Goal: Check status: Check status

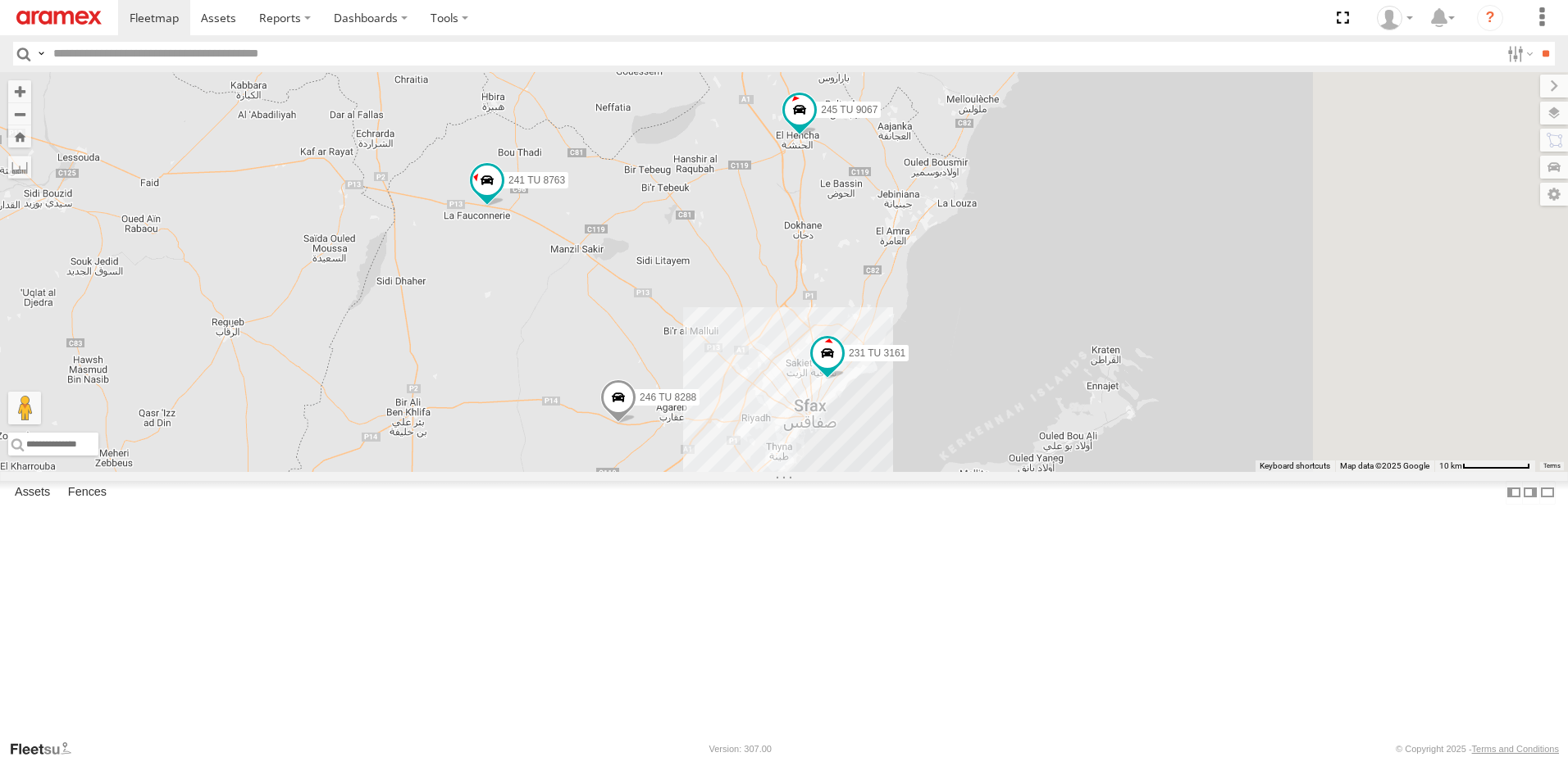
drag, startPoint x: 1204, startPoint y: 159, endPoint x: 1025, endPoint y: 328, distance: 246.2
click at [1025, 328] on div "231 TU 3161 246 TU 8288 241 TU 8763 245 TU 9067 247 TU 9973" at bounding box center [784, 273] width 1568 height 400
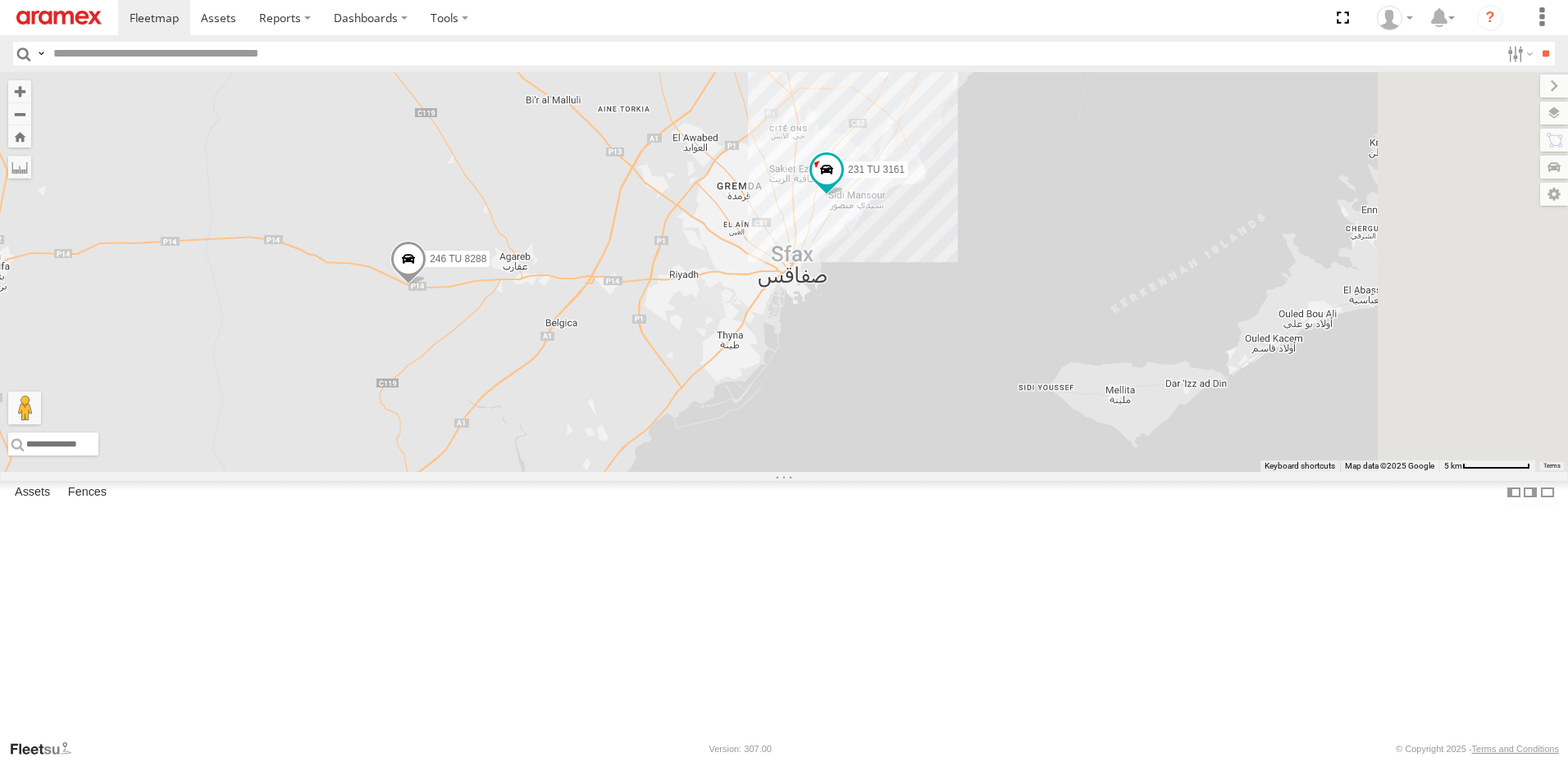
drag, startPoint x: 958, startPoint y: 530, endPoint x: 869, endPoint y: 422, distance: 139.9
click at [869, 422] on div "231 TU 3161 246 TU 8288 241 TU 8763 245 TU 9067 247 TU 9973" at bounding box center [784, 273] width 1568 height 400
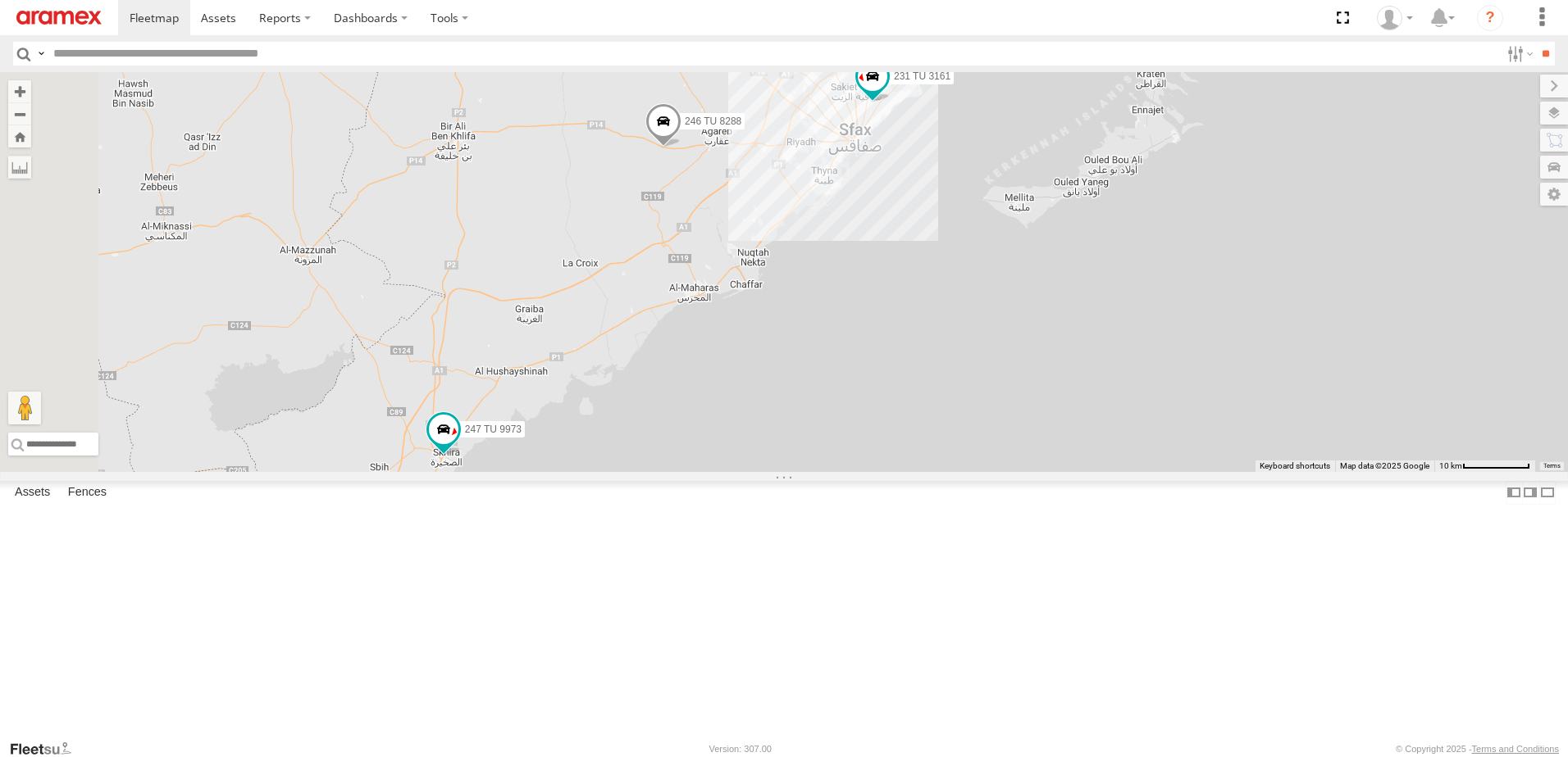
drag, startPoint x: 830, startPoint y: 509, endPoint x: 967, endPoint y: 364, distance: 199.5
click at [967, 364] on div "231 TU 3161 246 TU 8288 241 TU 8763 245 TU 9067 247 TU 9973" at bounding box center [784, 273] width 1568 height 400
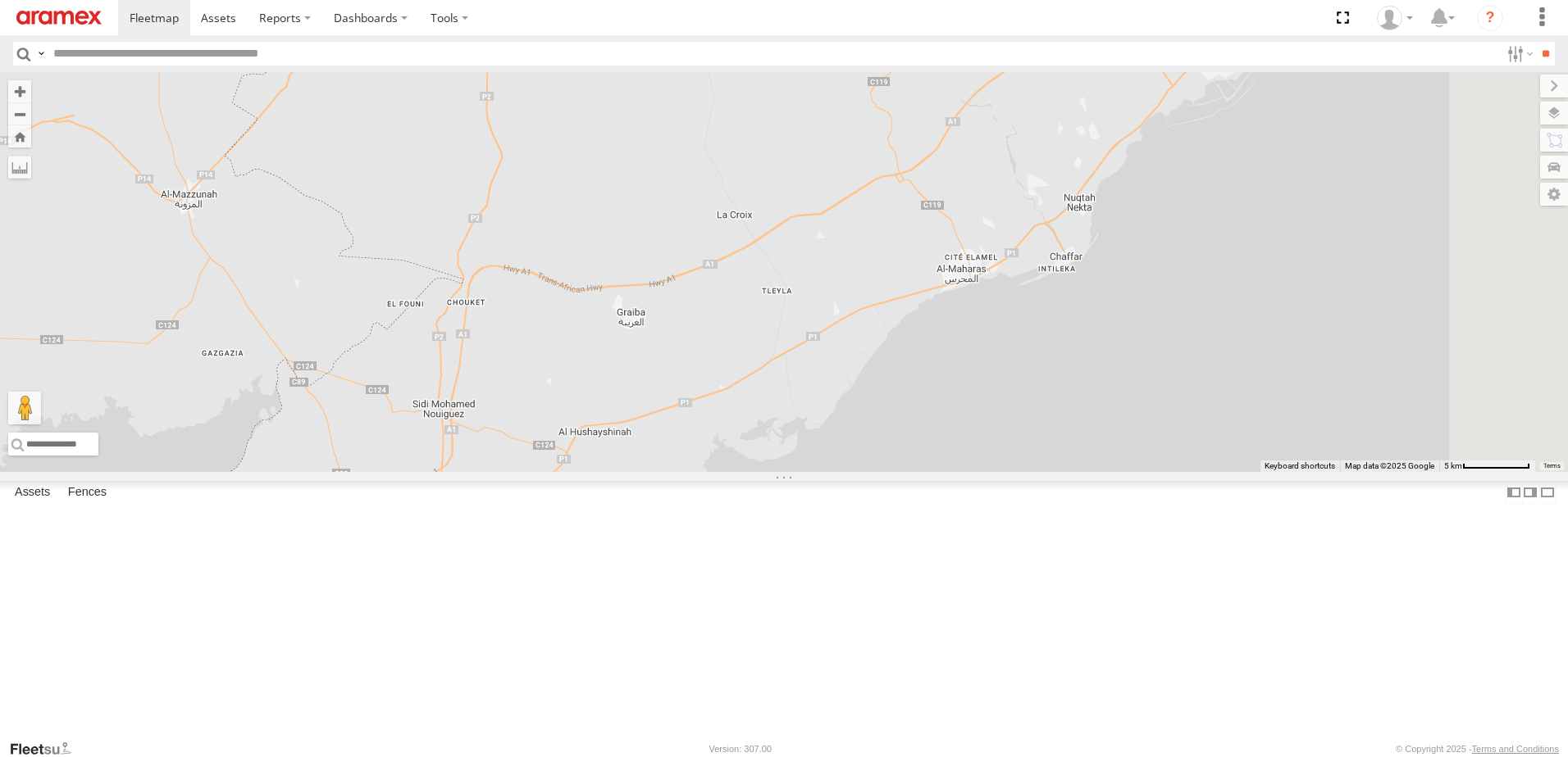
drag, startPoint x: 844, startPoint y: 334, endPoint x: 800, endPoint y: 490, distance: 162.1
click at [800, 472] on div "231 TU 3161 246 TU 8288 241 TU 8763 245 TU 9067 247 TU 9973" at bounding box center [784, 273] width 1568 height 400
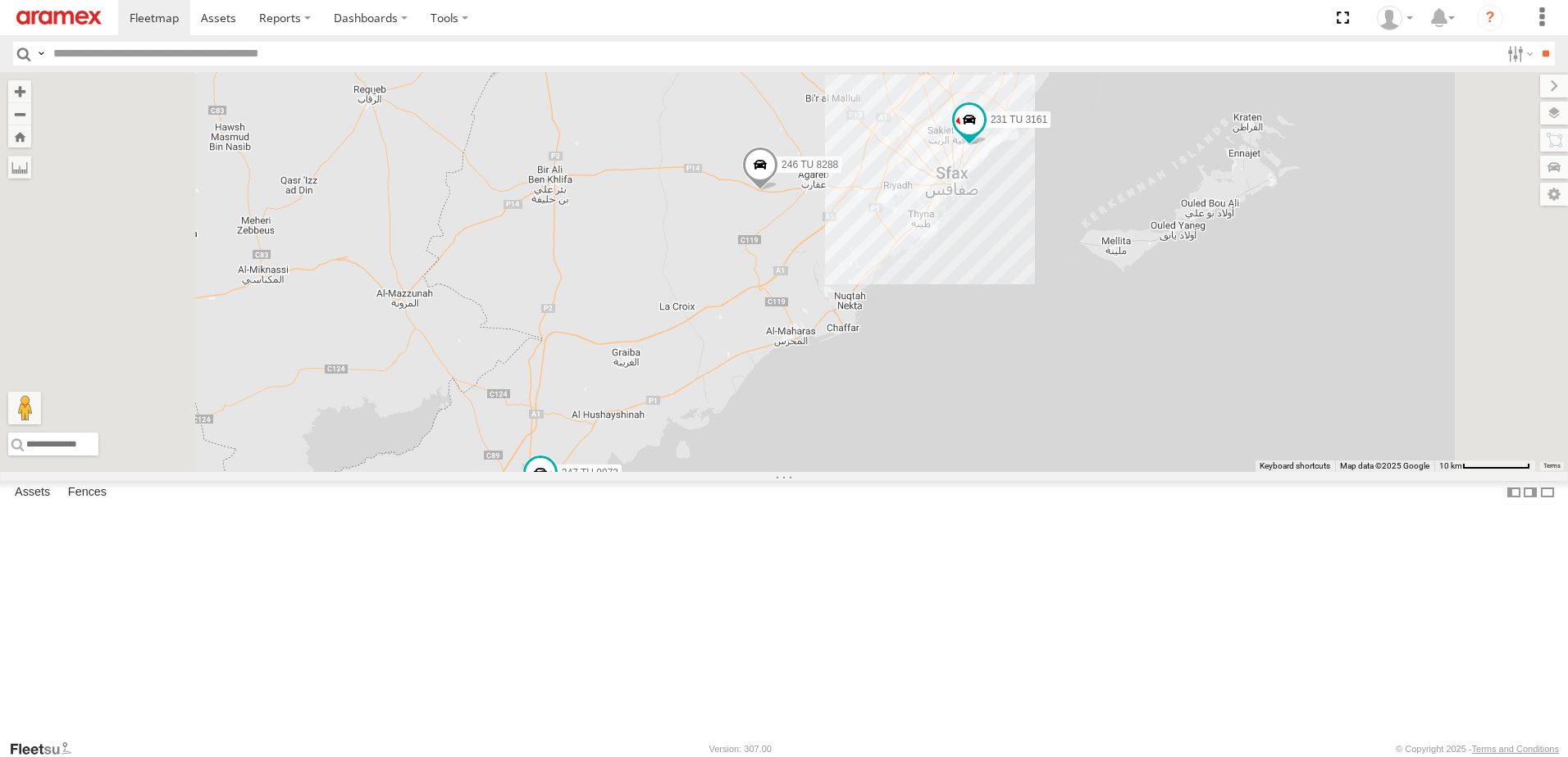
click at [778, 191] on span at bounding box center [759, 169] width 36 height 44
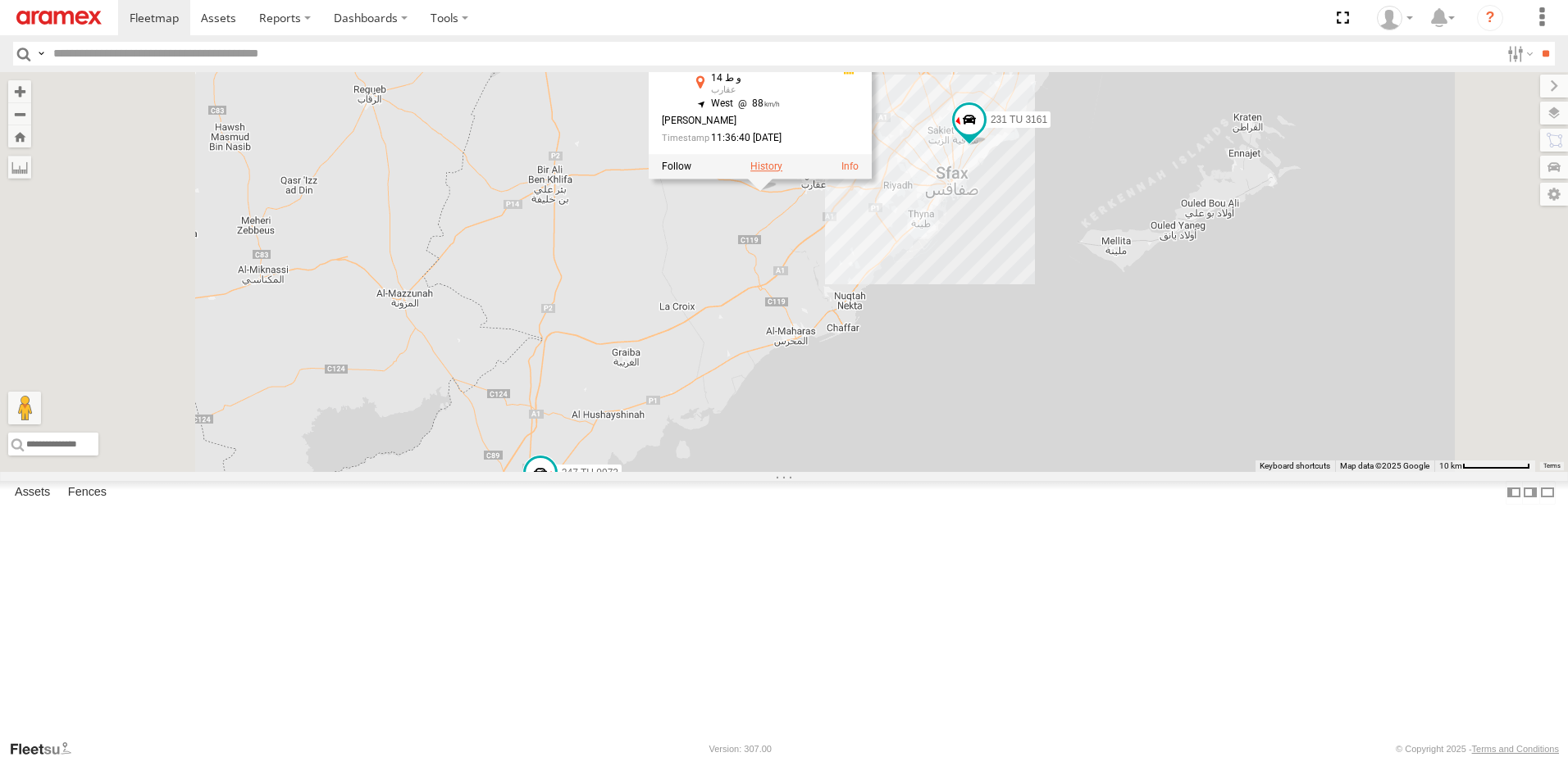
click at [783, 172] on label at bounding box center [766, 166] width 32 height 12
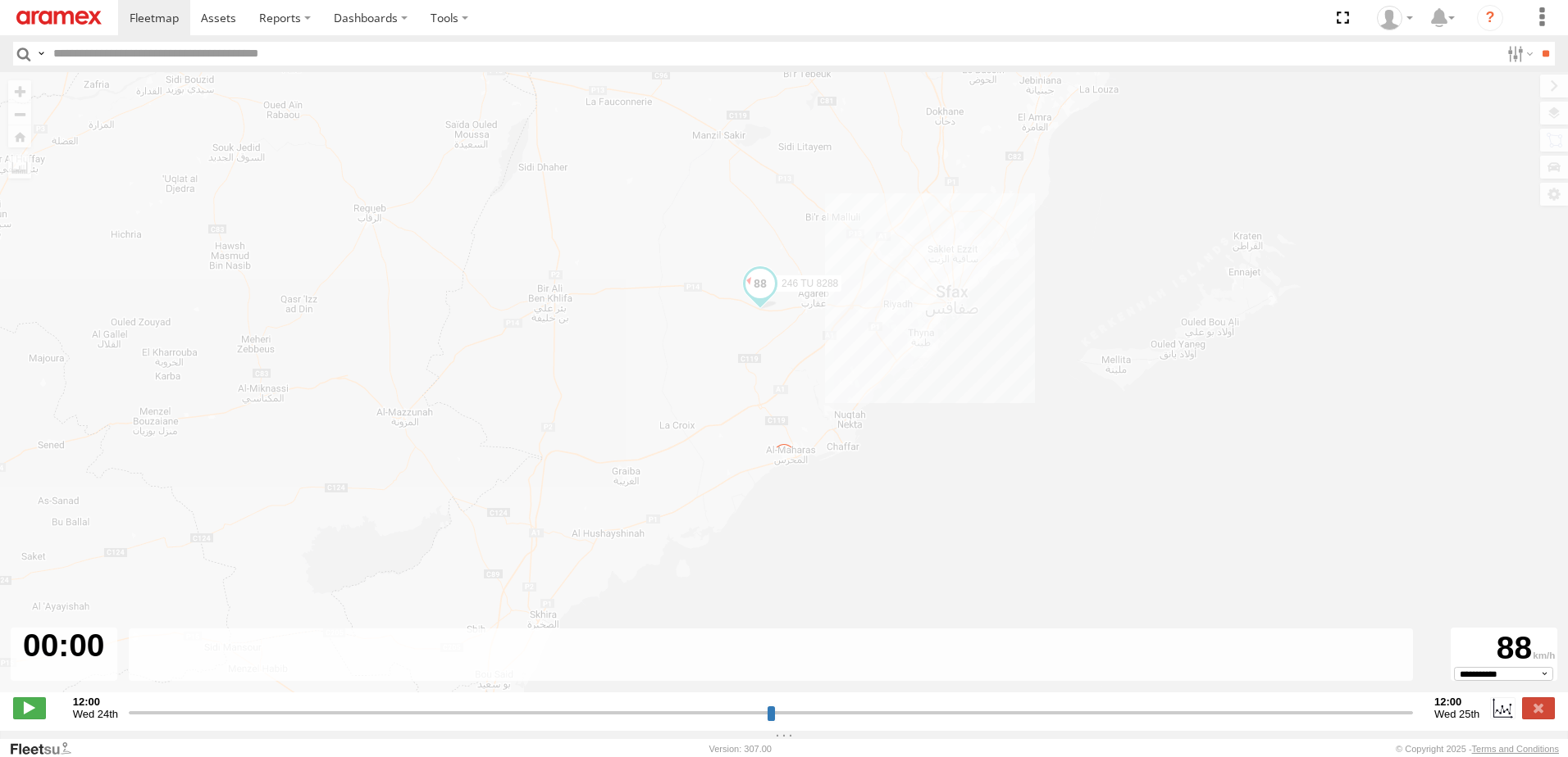
type input "**********"
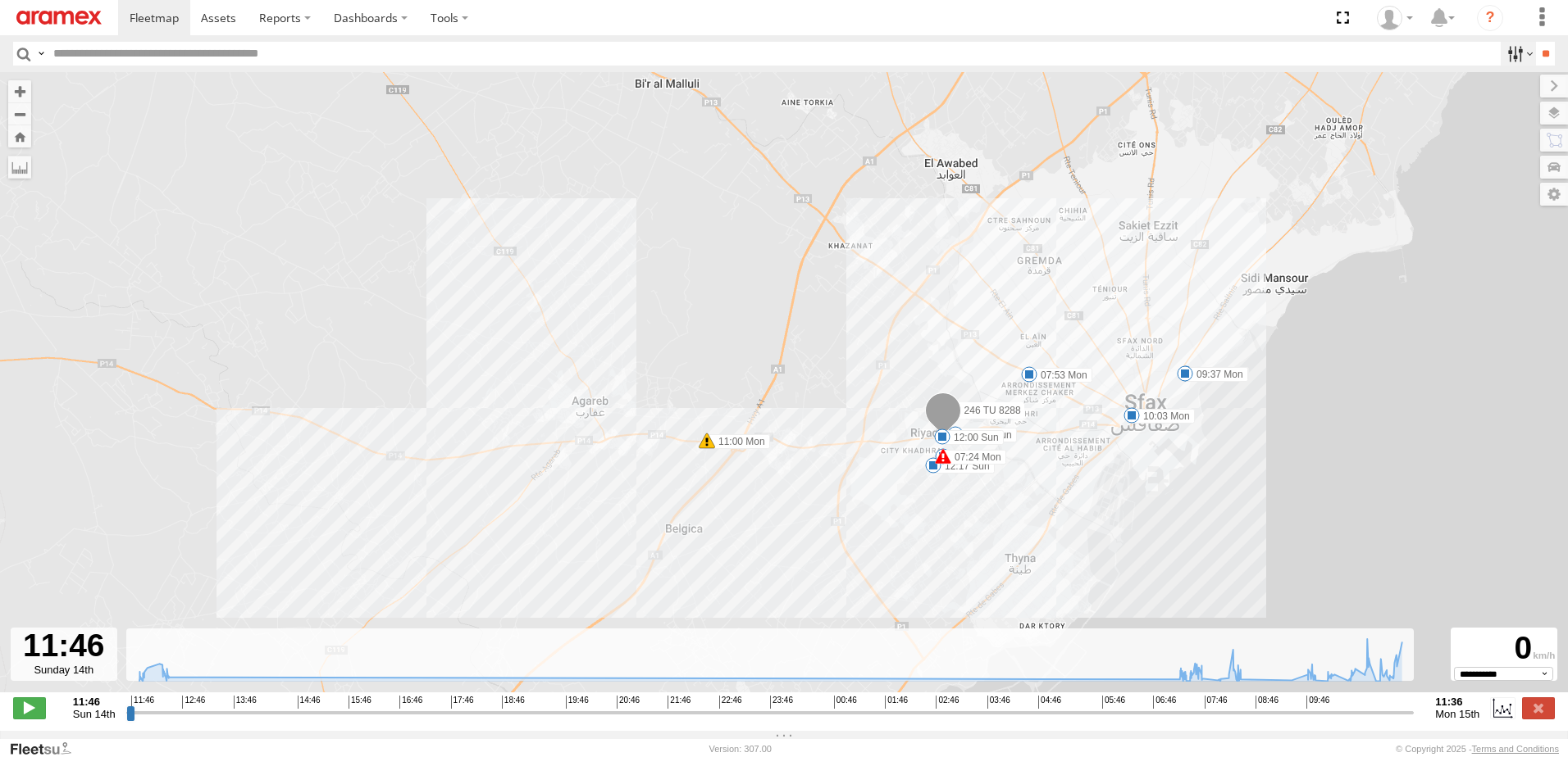
click at [1504, 56] on label at bounding box center [1518, 53] width 35 height 24
click at [1509, 51] on label at bounding box center [1518, 53] width 35 height 24
